Goal: Understand process/instructions: Learn how to perform a task or action

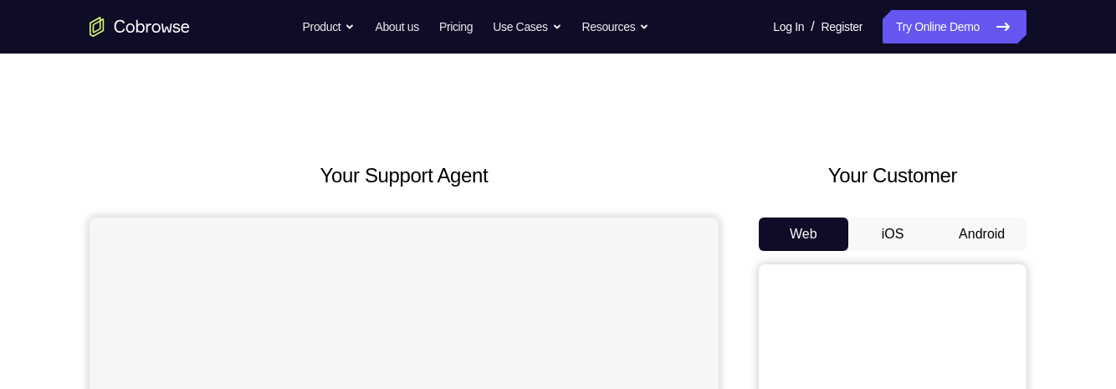
click at [980, 220] on button "Android" at bounding box center [981, 233] width 89 height 33
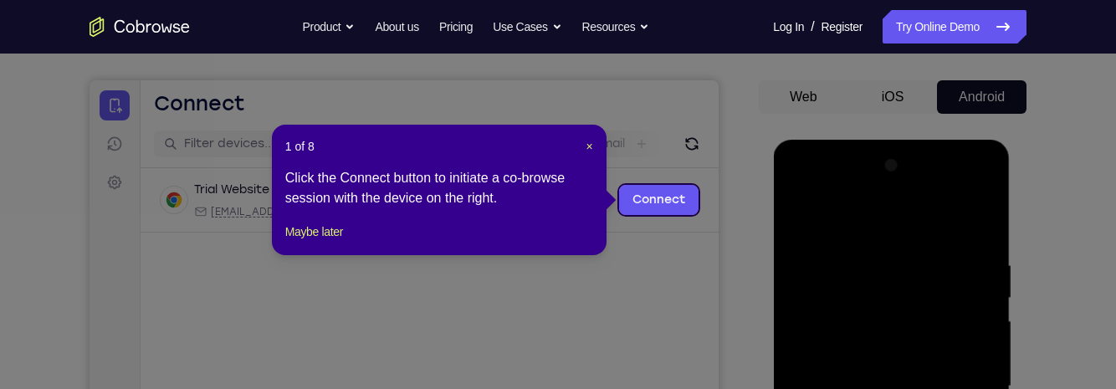
scroll to position [135, 0]
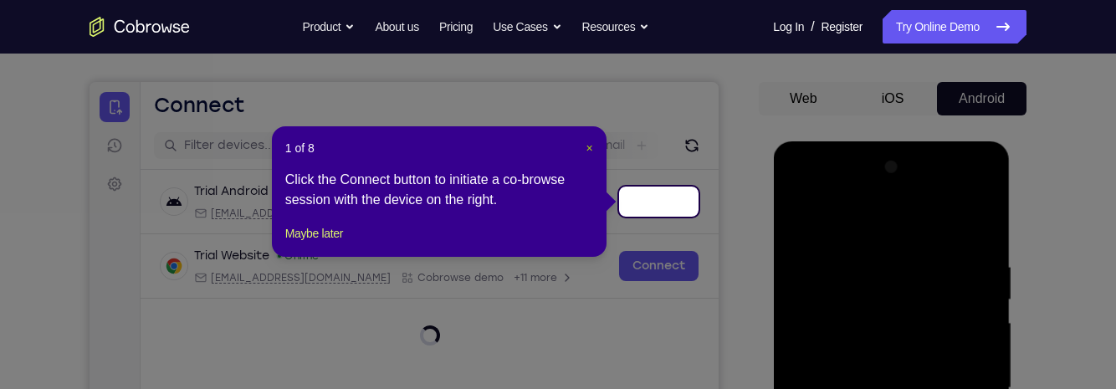
click at [589, 143] on span "×" at bounding box center [589, 147] width 7 height 13
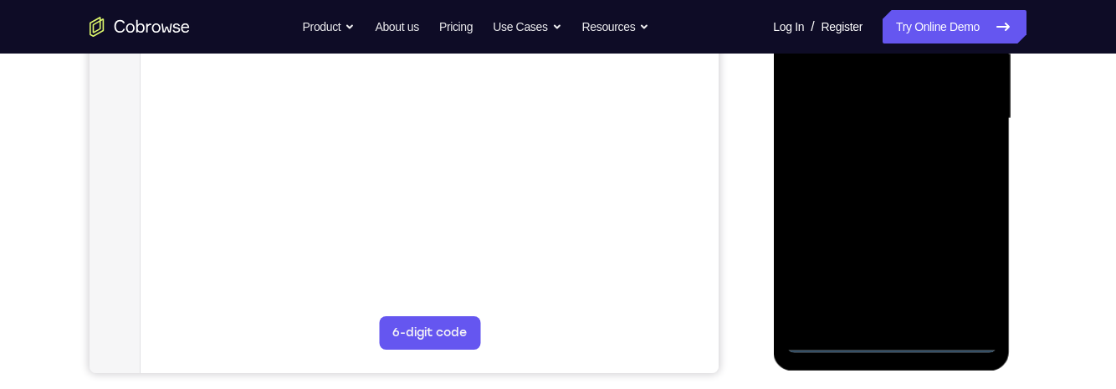
scroll to position [407, 0]
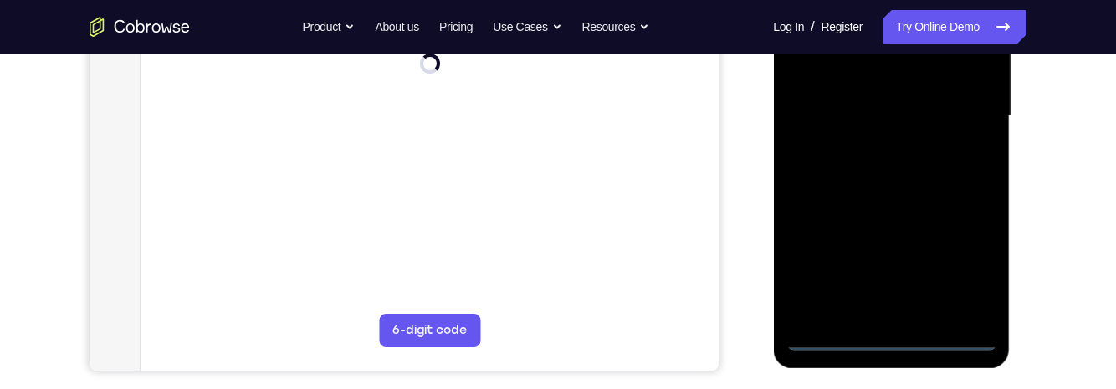
click at [896, 341] on div at bounding box center [890, 116] width 211 height 468
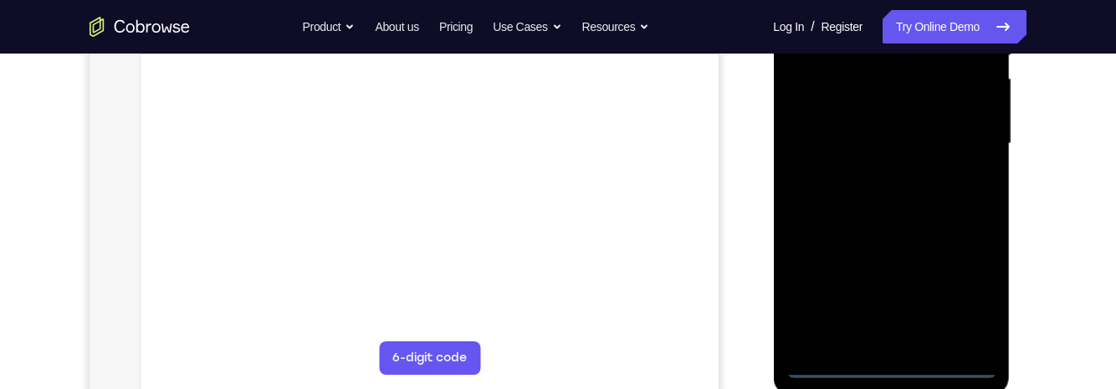
scroll to position [365, 0]
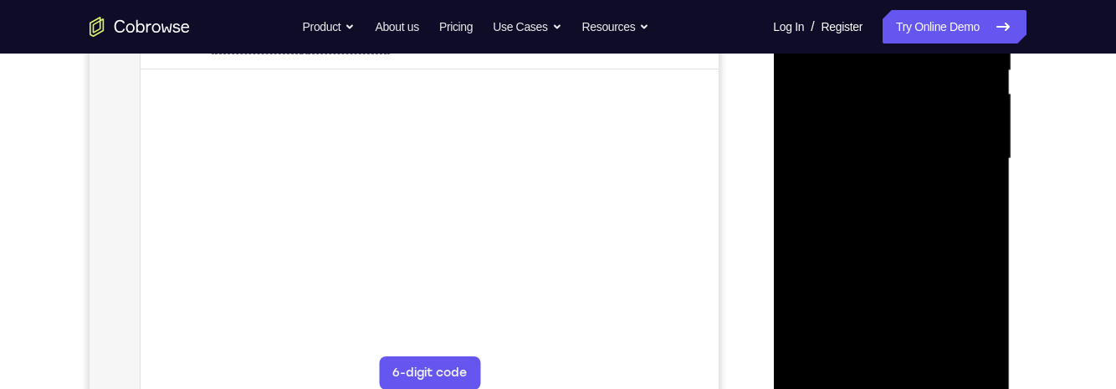
click at [970, 315] on div at bounding box center [890, 159] width 211 height 468
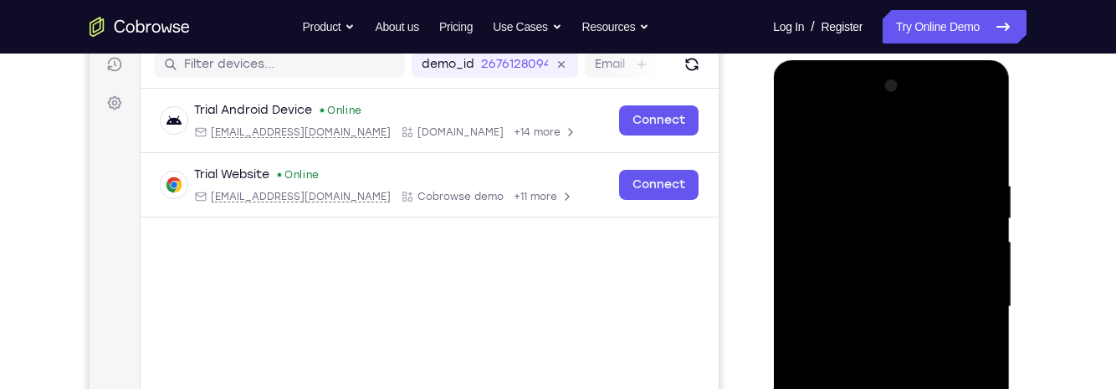
scroll to position [216, 0]
click at [878, 155] on div at bounding box center [890, 308] width 211 height 468
click at [975, 311] on div at bounding box center [890, 308] width 211 height 468
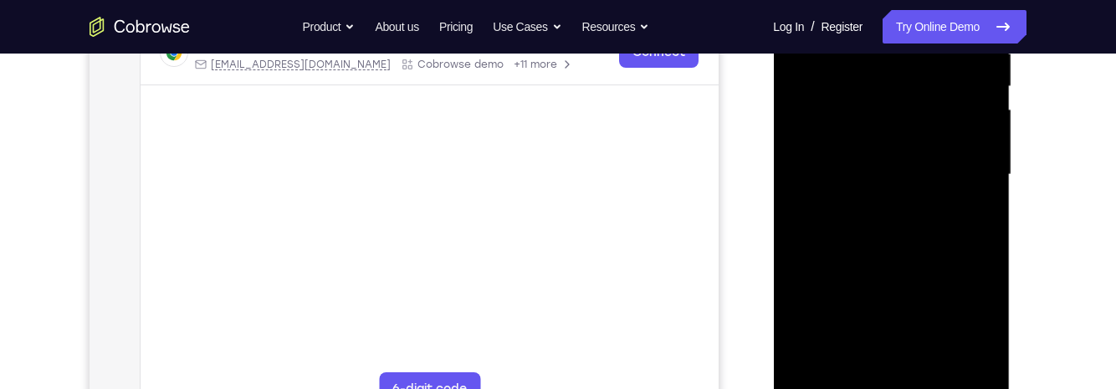
scroll to position [350, 0]
click at [883, 206] on div at bounding box center [890, 174] width 211 height 468
click at [924, 161] on div at bounding box center [890, 174] width 211 height 468
click at [846, 135] on div at bounding box center [890, 174] width 211 height 468
click at [943, 173] on div at bounding box center [890, 174] width 211 height 468
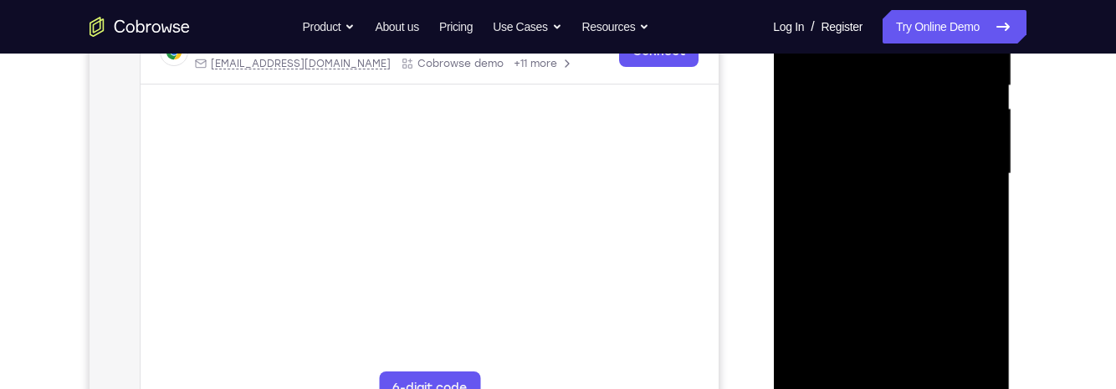
click at [949, 243] on div at bounding box center [890, 174] width 211 height 468
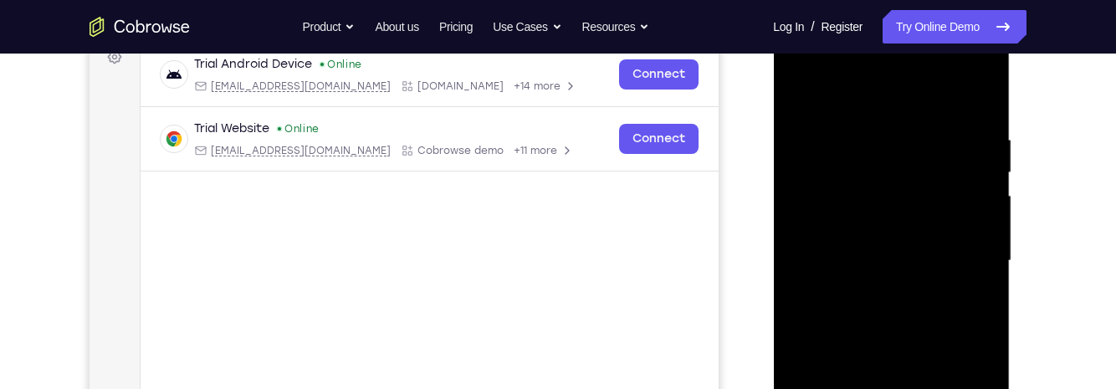
scroll to position [267, 0]
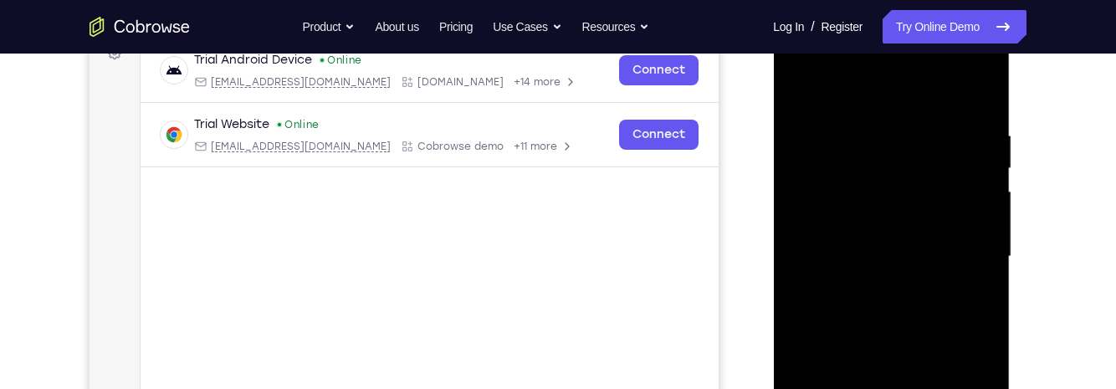
click at [948, 308] on div at bounding box center [890, 257] width 211 height 468
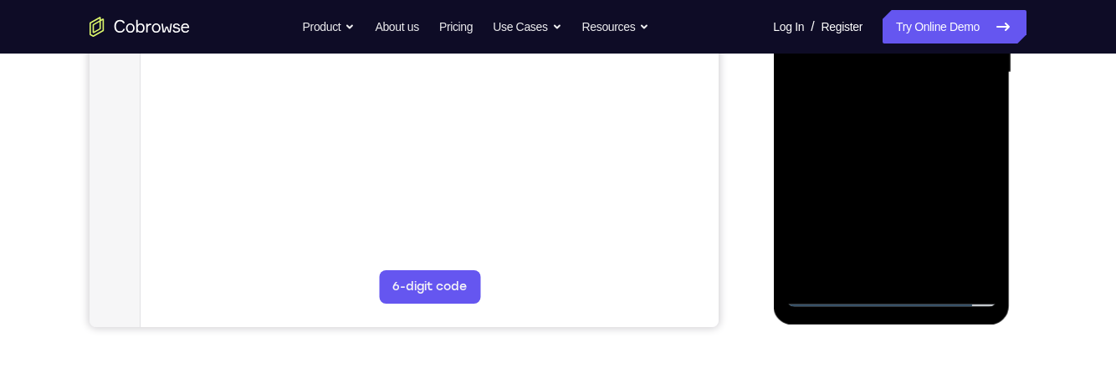
scroll to position [454, 0]
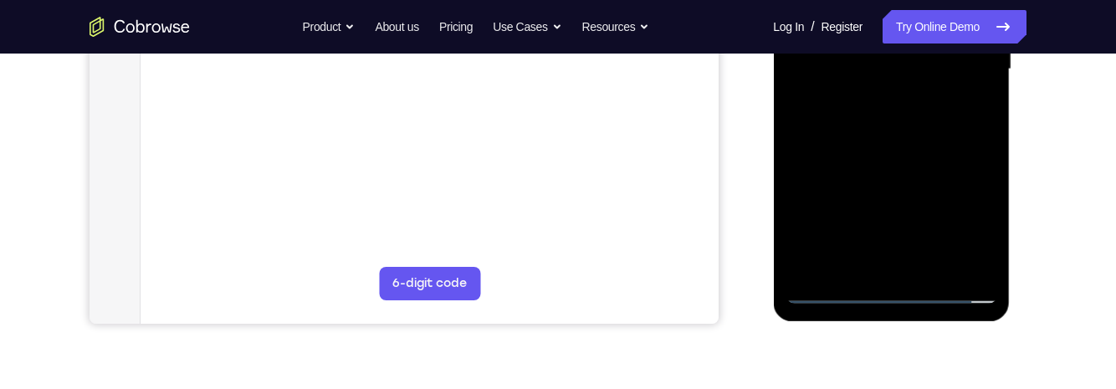
click at [945, 149] on div at bounding box center [890, 69] width 211 height 468
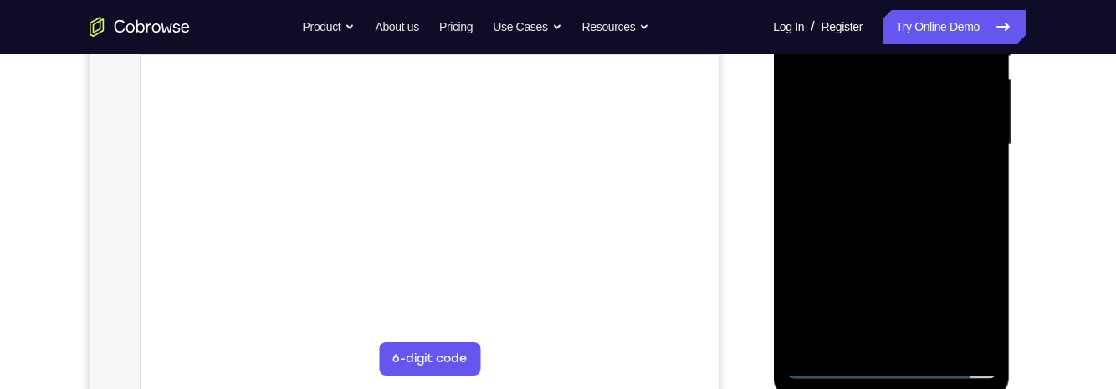
scroll to position [377, 0]
click at [938, 348] on div at bounding box center [890, 146] width 211 height 468
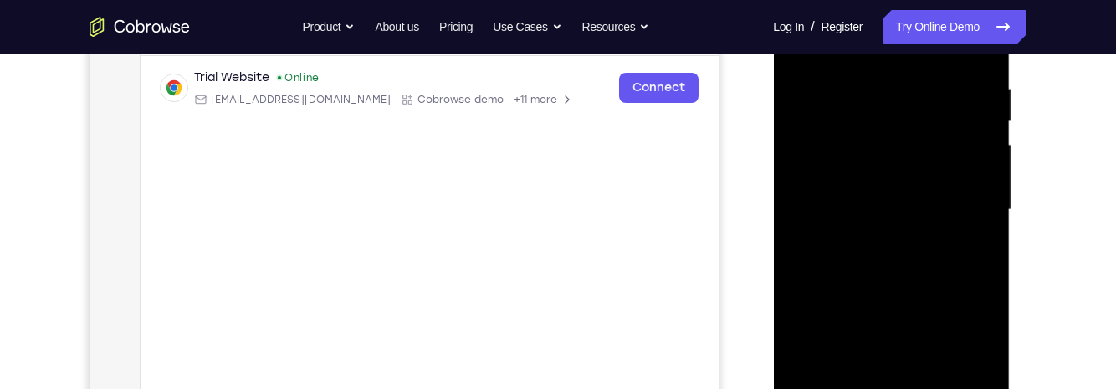
scroll to position [314, 0]
click at [938, 299] on div at bounding box center [890, 209] width 211 height 468
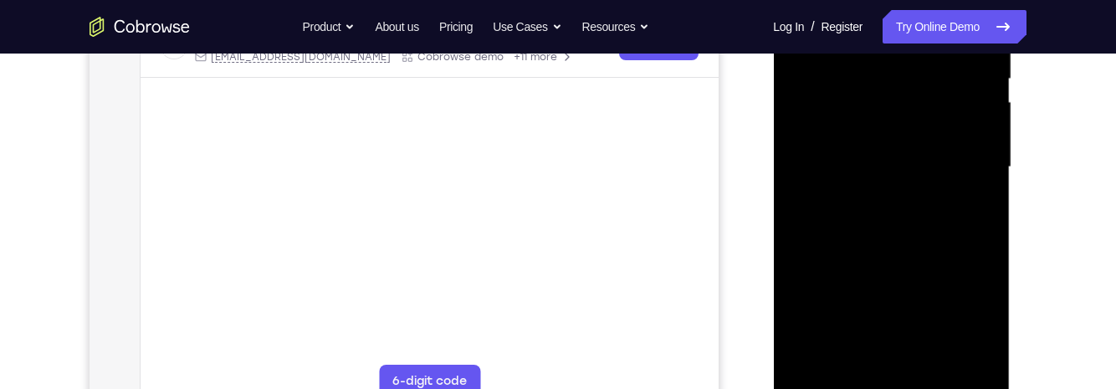
scroll to position [357, 0]
click at [956, 121] on div at bounding box center [890, 166] width 211 height 468
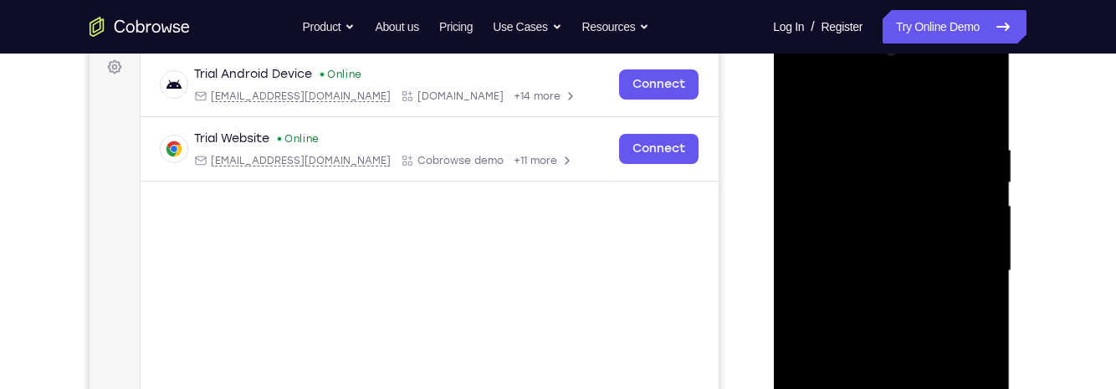
scroll to position [249, 0]
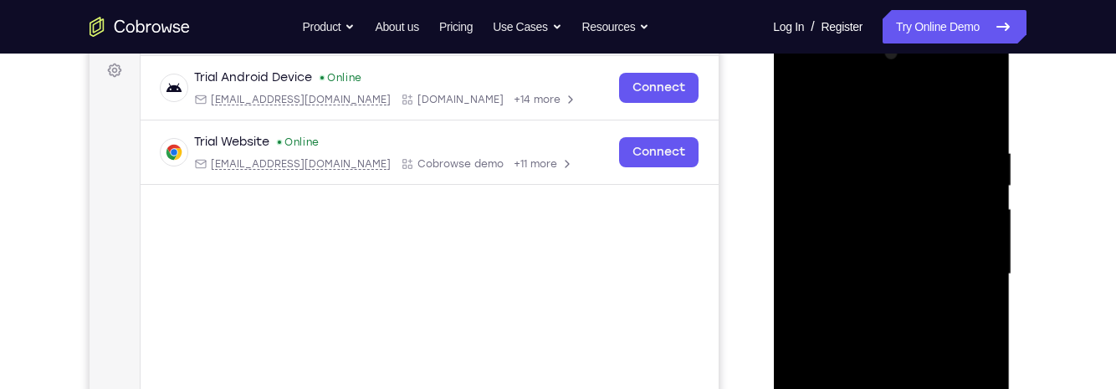
click at [799, 104] on div at bounding box center [890, 274] width 211 height 468
click at [801, 114] on div at bounding box center [890, 274] width 211 height 468
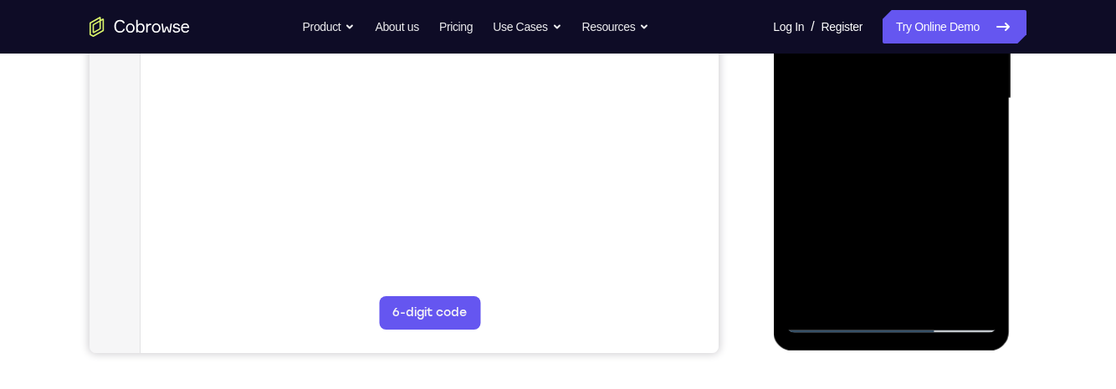
scroll to position [441, 0]
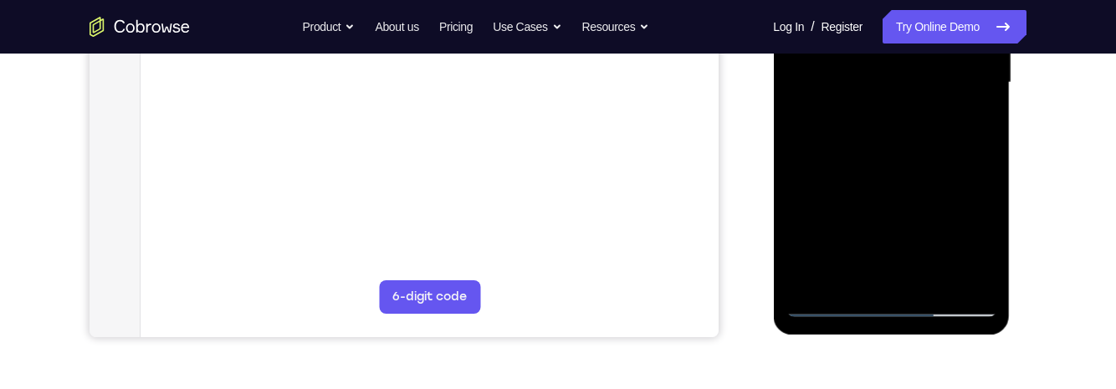
click at [862, 278] on div at bounding box center [890, 83] width 211 height 468
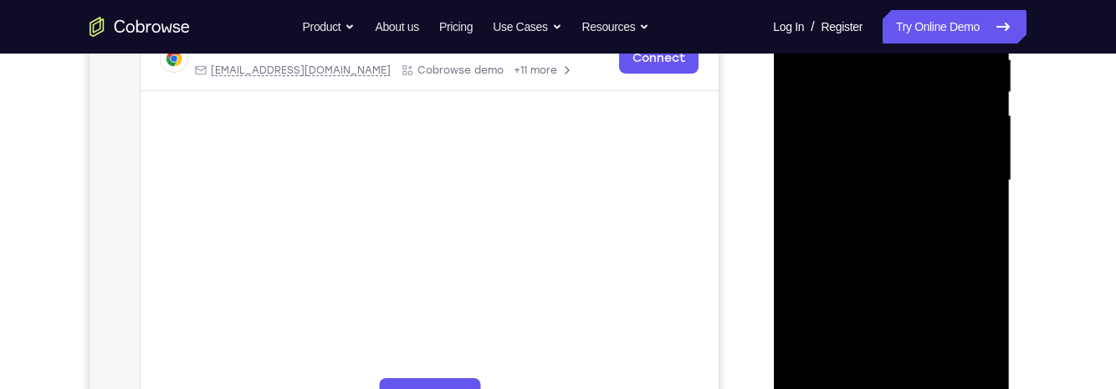
scroll to position [350, 0]
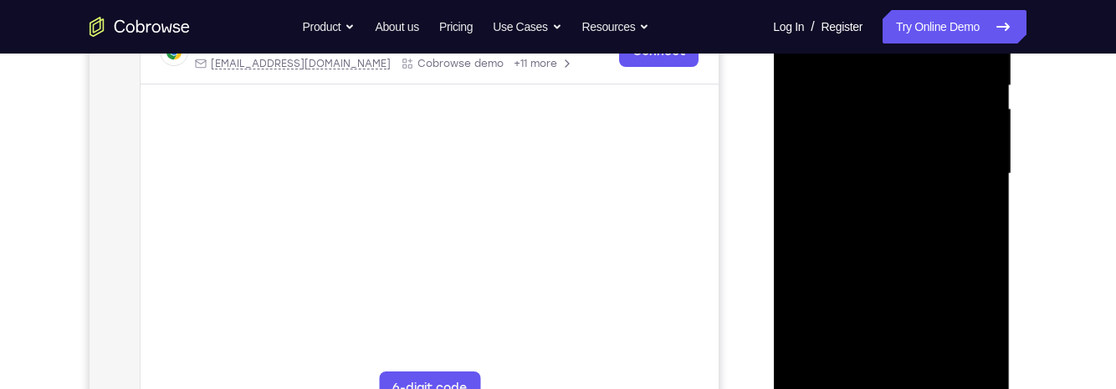
click at [909, 176] on div at bounding box center [890, 174] width 211 height 468
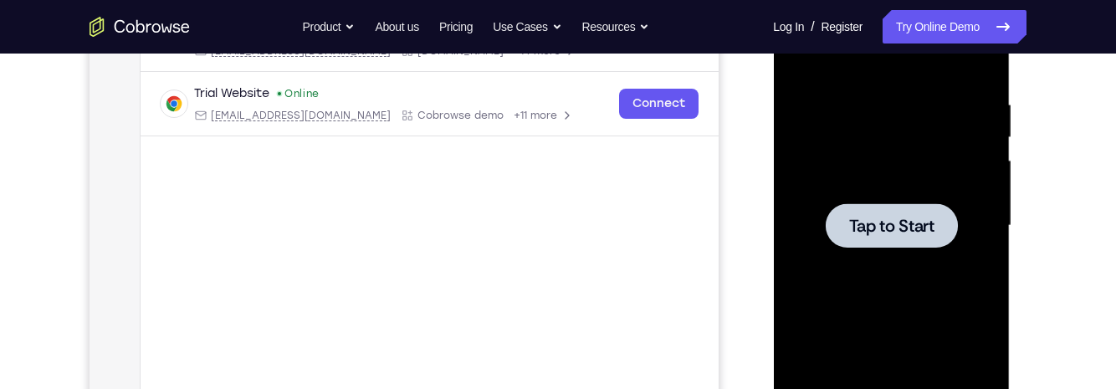
scroll to position [0, 0]
